Goal: Task Accomplishment & Management: Manage account settings

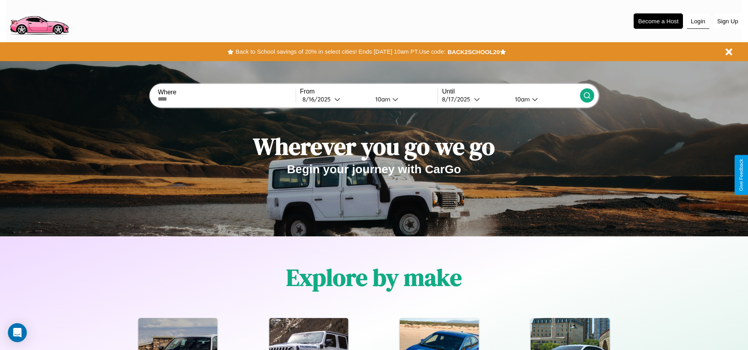
click at [698, 21] on button "Login" at bounding box center [697, 21] width 22 height 15
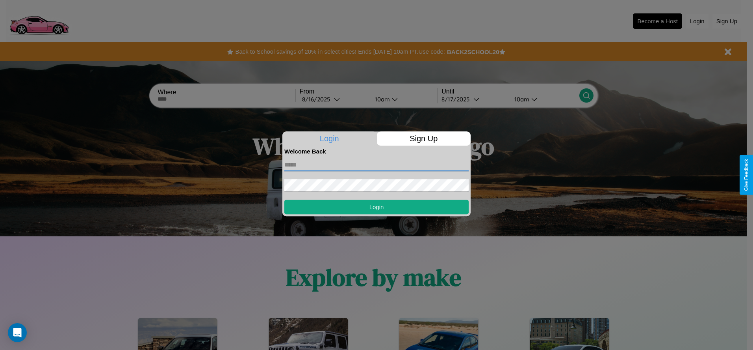
click at [377, 164] on input "text" at bounding box center [377, 164] width 184 height 13
type input "**********"
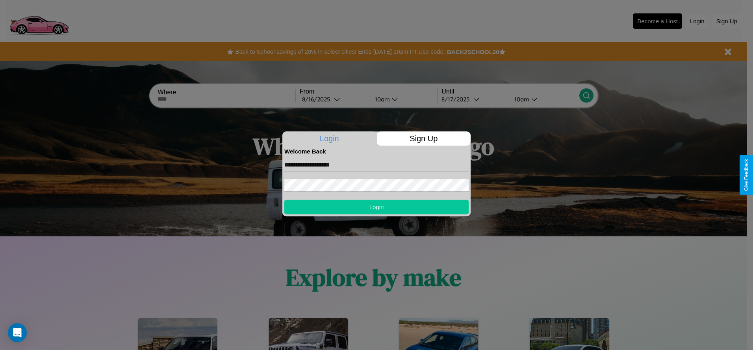
click at [377, 206] on button "Login" at bounding box center [377, 206] width 184 height 15
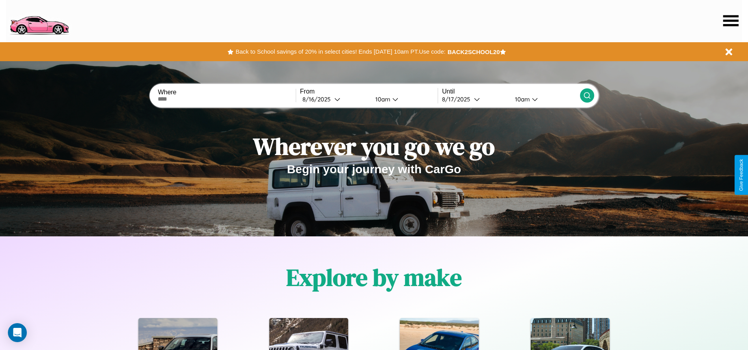
click at [730, 20] on icon at bounding box center [730, 20] width 15 height 11
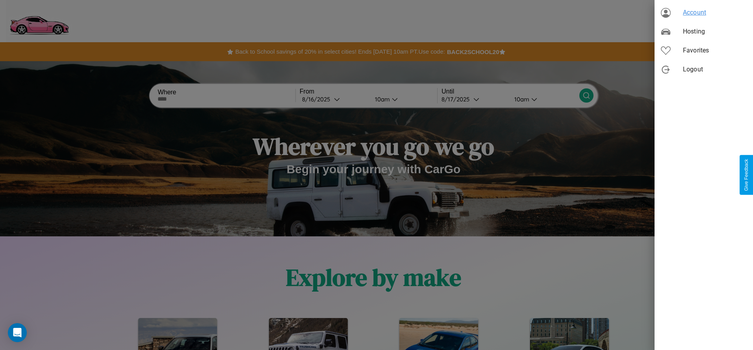
click at [704, 13] on span "Account" at bounding box center [715, 12] width 64 height 9
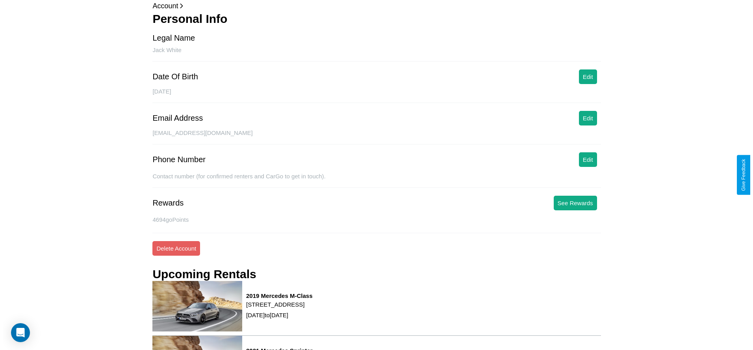
scroll to position [113, 0]
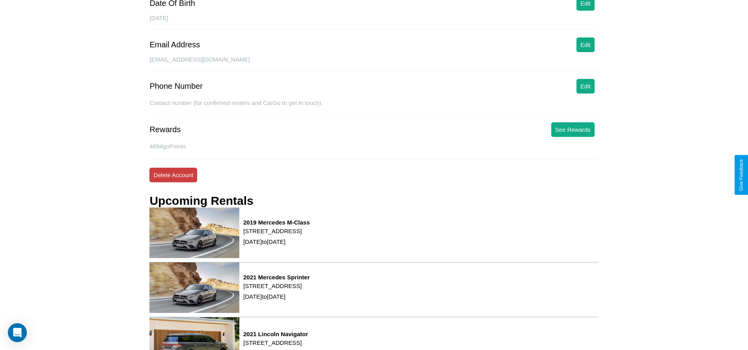
click at [173, 175] on button "Delete Account" at bounding box center [173, 174] width 48 height 15
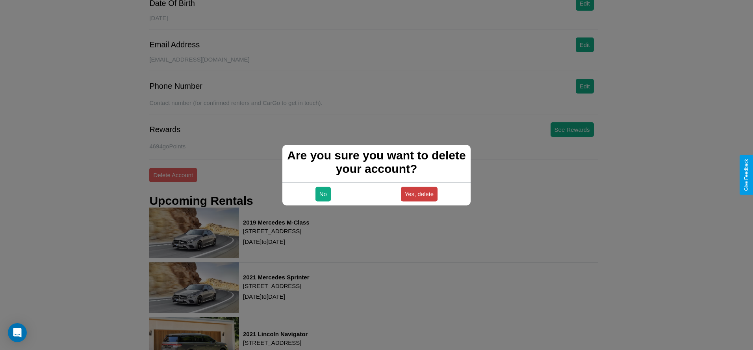
click at [419, 193] on button "Yes, delete" at bounding box center [419, 193] width 37 height 15
